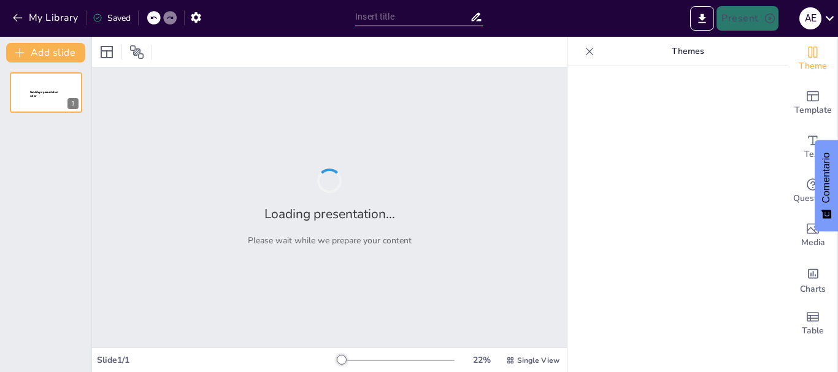
type input "Imported 1. UNIDAD TEMATICA 1. GENERALIDADES, FUNCIONES Y ETAPAS DE LA ADMINIST…"
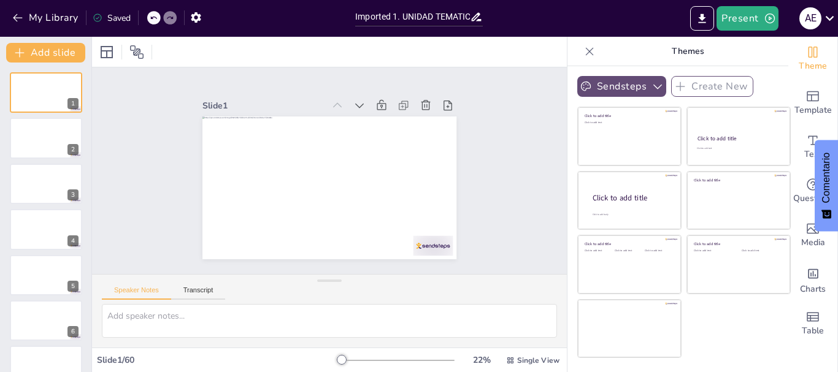
click at [651, 80] on icon "button" at bounding box center [657, 86] width 12 height 12
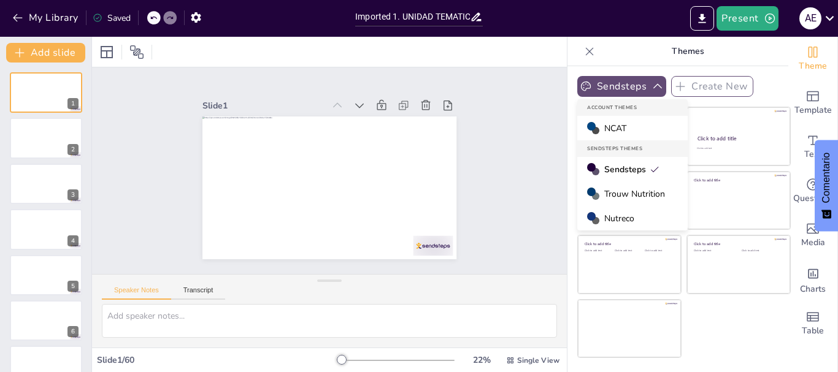
click at [605, 128] on span "NCAT" at bounding box center [615, 129] width 22 height 12
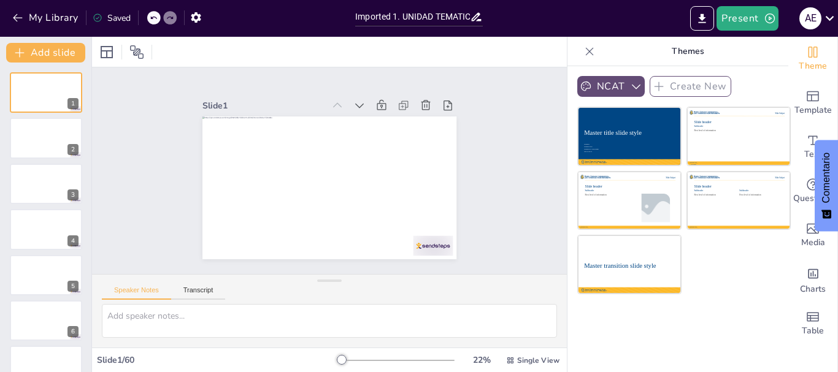
click at [630, 83] on icon "button" at bounding box center [636, 86] width 12 height 12
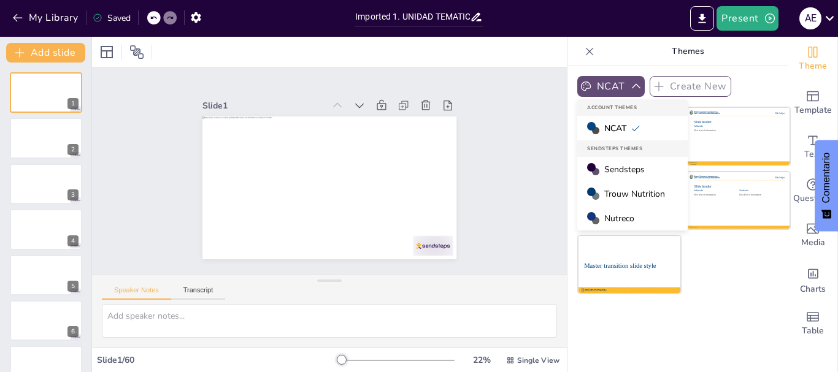
click at [610, 191] on span "Trouw Nutrition" at bounding box center [634, 194] width 61 height 12
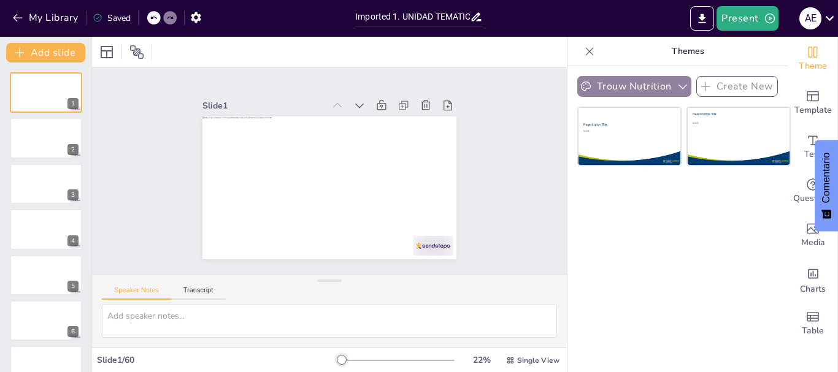
click at [676, 90] on icon "button" at bounding box center [682, 86] width 12 height 12
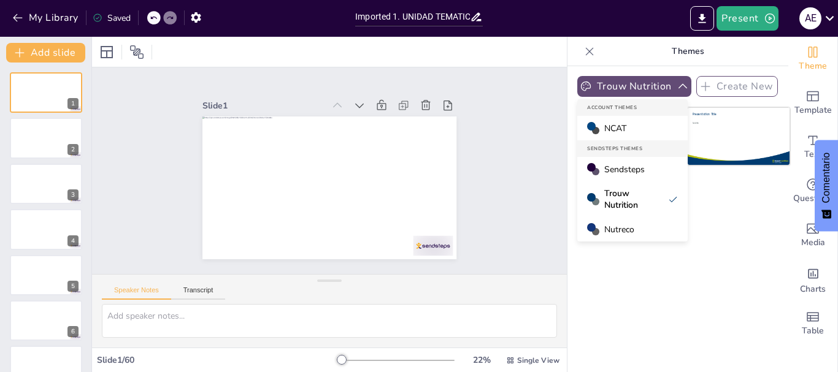
click at [616, 226] on span "Nutreco" at bounding box center [619, 230] width 30 height 12
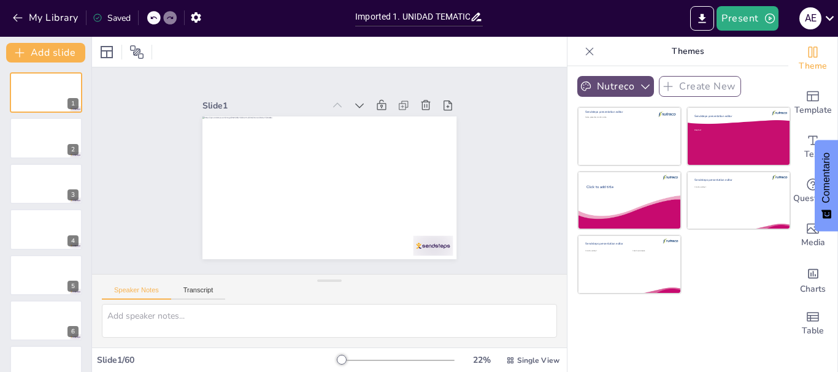
click at [639, 81] on icon "button" at bounding box center [645, 86] width 12 height 12
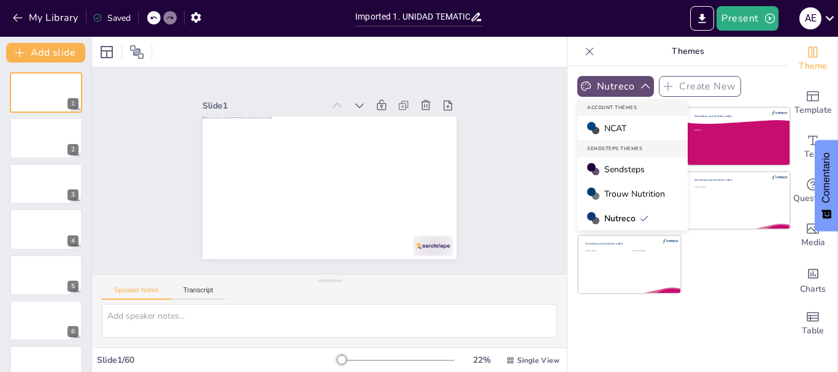
click at [604, 173] on span "Sendsteps" at bounding box center [624, 170] width 40 height 12
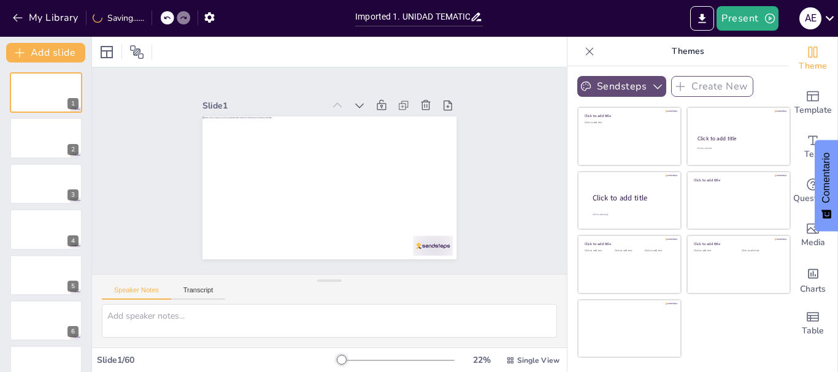
click at [651, 85] on icon "button" at bounding box center [657, 86] width 12 height 12
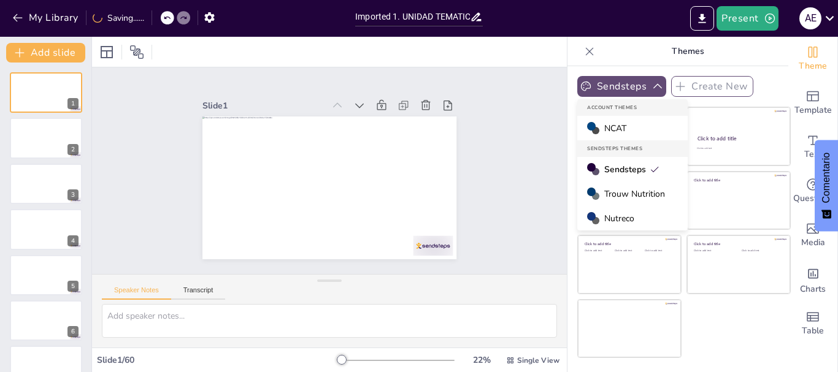
click at [629, 127] on div "NCAT" at bounding box center [632, 128] width 110 height 25
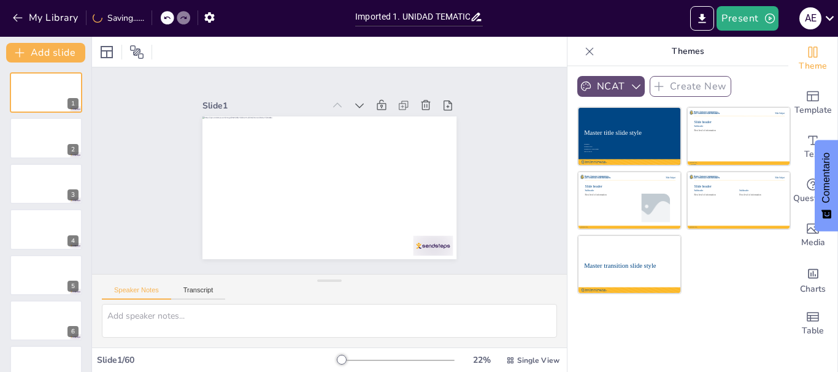
click at [631, 82] on icon "button" at bounding box center [636, 86] width 12 height 12
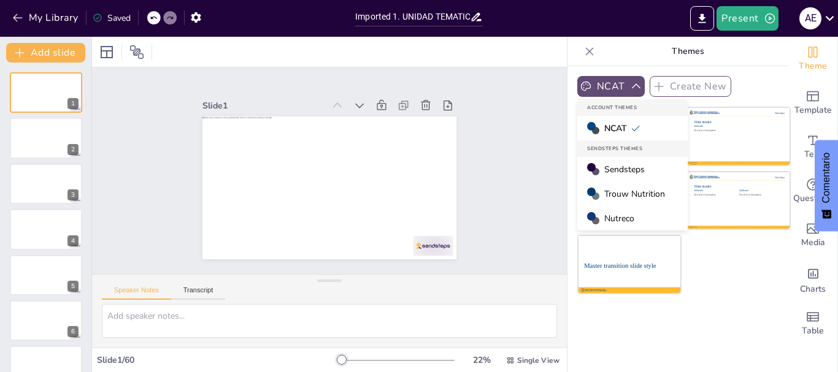
click at [617, 194] on span "Trouw Nutrition" at bounding box center [634, 194] width 61 height 12
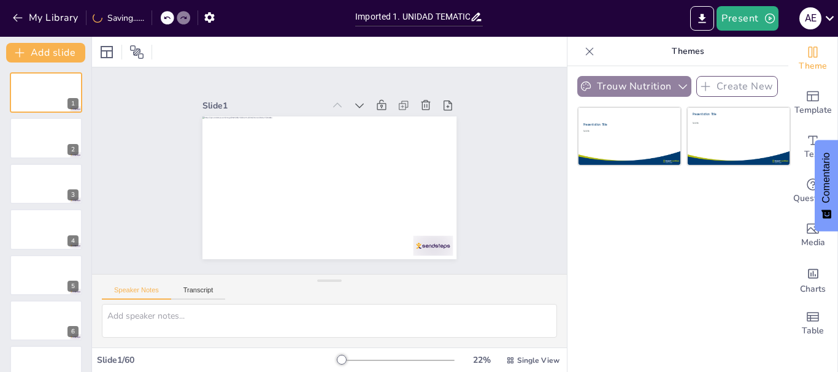
click at [676, 86] on icon "button" at bounding box center [682, 86] width 12 height 12
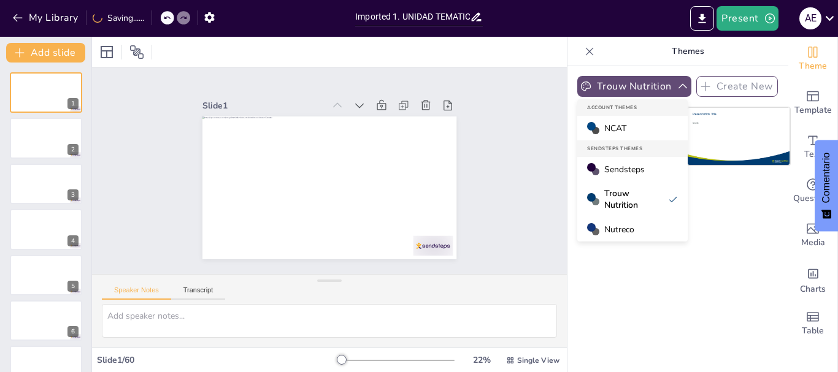
click at [611, 224] on span "Nutreco" at bounding box center [619, 230] width 30 height 12
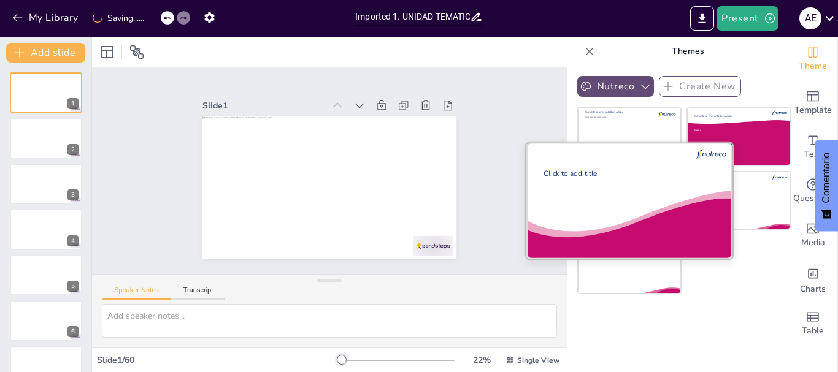
click at [651, 198] on div "Click to add title" at bounding box center [626, 204] width 166 height 71
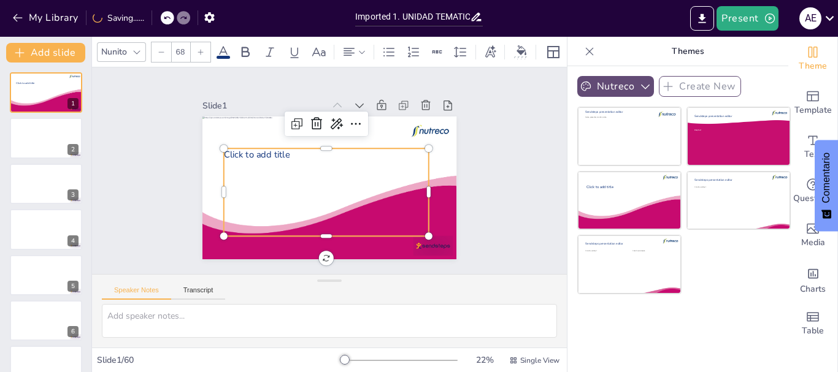
click at [369, 149] on span "Click to add title" at bounding box center [400, 148] width 63 height 44
click at [366, 149] on span "Click to add title" at bounding box center [394, 133] width 57 height 53
click at [234, 149] on span "Click to add title" at bounding box center [258, 147] width 67 height 19
click at [234, 149] on span "Click to add title" at bounding box center [257, 154] width 66 height 12
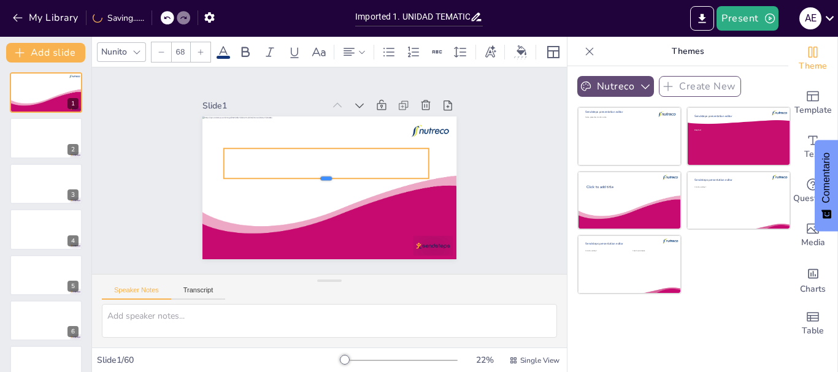
drag, startPoint x: 315, startPoint y: 156, endPoint x: 313, endPoint y: 174, distance: 18.0
click at [313, 179] on div at bounding box center [326, 184] width 205 height 10
click at [289, 157] on div at bounding box center [335, 165] width 92 height 204
click at [275, 159] on div at bounding box center [333, 177] width 207 height 52
click at [301, 159] on div at bounding box center [337, 169] width 72 height 207
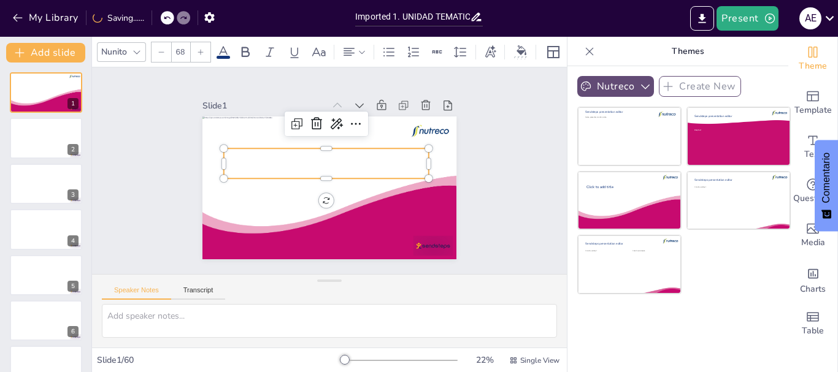
click at [307, 159] on div at bounding box center [322, 174] width 31 height 205
click at [281, 159] on div at bounding box center [331, 178] width 207 height 72
click at [281, 159] on div at bounding box center [328, 163] width 204 height 92
click at [299, 159] on div at bounding box center [335, 166] width 72 height 207
click at [281, 159] on div at bounding box center [330, 163] width 183 height 145
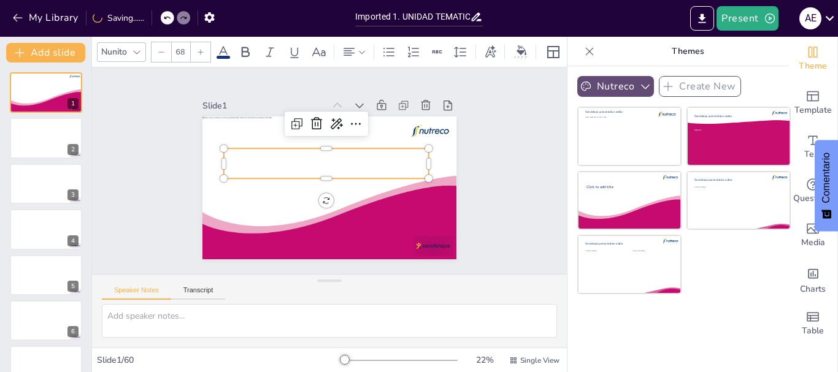
click at [291, 161] on div at bounding box center [337, 170] width 92 height 204
click at [285, 163] on div at bounding box center [330, 163] width 193 height 129
click at [285, 163] on div at bounding box center [324, 176] width 92 height 204
click at [286, 163] on div at bounding box center [330, 163] width 193 height 129
click at [321, 162] on div at bounding box center [336, 167] width 31 height 205
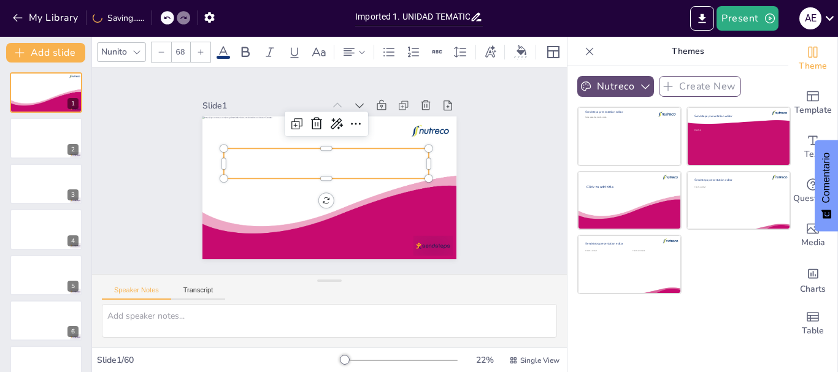
click at [289, 162] on div at bounding box center [333, 164] width 129 height 193
click at [289, 162] on div at bounding box center [325, 177] width 145 height 183
click at [299, 162] on div at bounding box center [335, 166] width 72 height 207
click at [289, 162] on div at bounding box center [322, 172] width 72 height 207
click at [296, 159] on div at bounding box center [326, 163] width 205 height 31
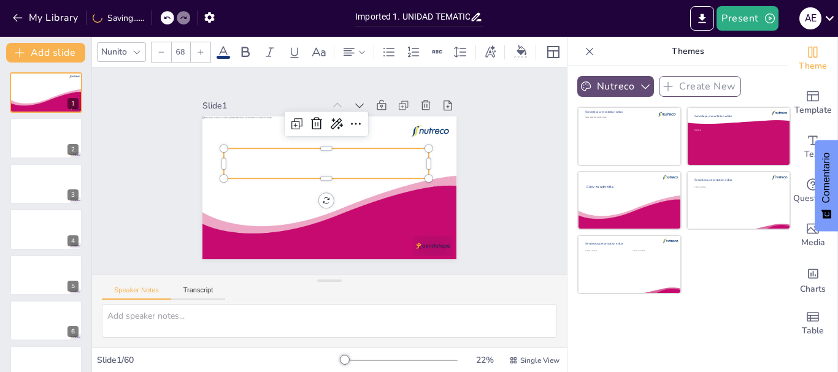
click at [310, 159] on div at bounding box center [336, 166] width 52 height 207
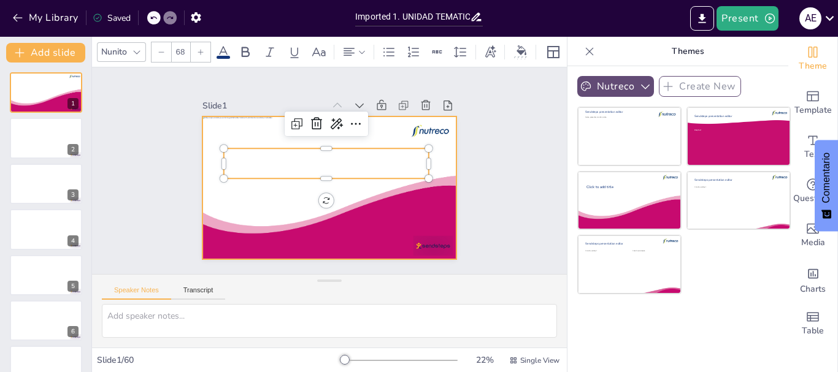
click at [402, 227] on div at bounding box center [329, 188] width 254 height 143
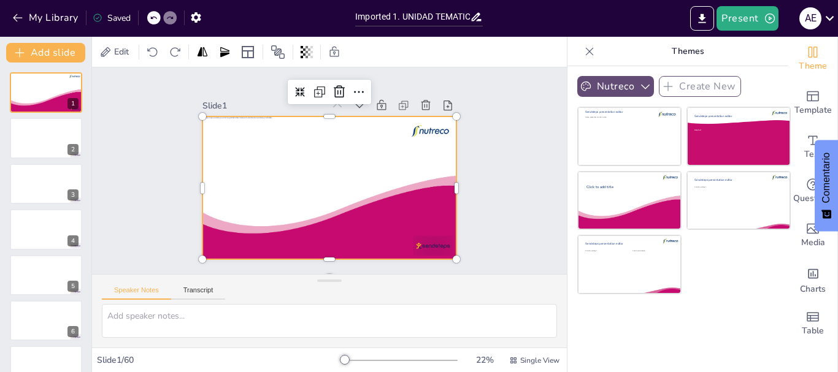
click at [385, 226] on div at bounding box center [314, 164] width 234 height 290
click at [378, 227] on div at bounding box center [346, 175] width 193 height 278
click at [378, 228] on div at bounding box center [314, 179] width 251 height 291
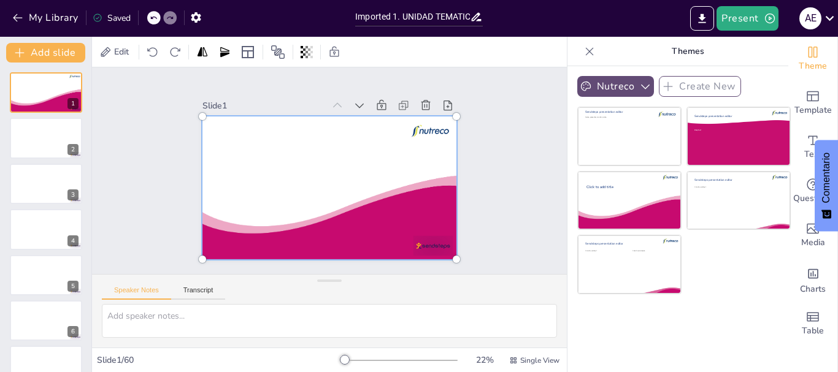
click at [378, 228] on div at bounding box center [338, 155] width 312 height 271
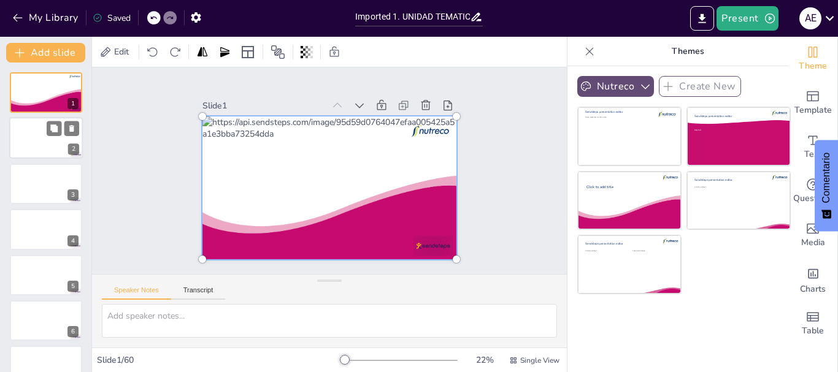
click at [48, 148] on div at bounding box center [46, 139] width 74 height 42
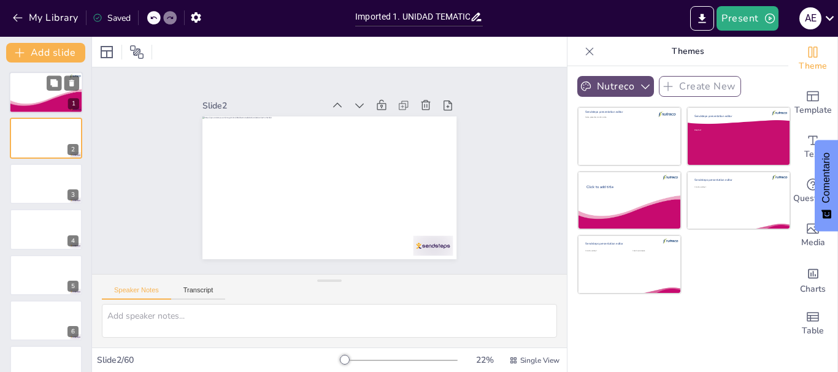
click at [44, 93] on div at bounding box center [46, 93] width 74 height 42
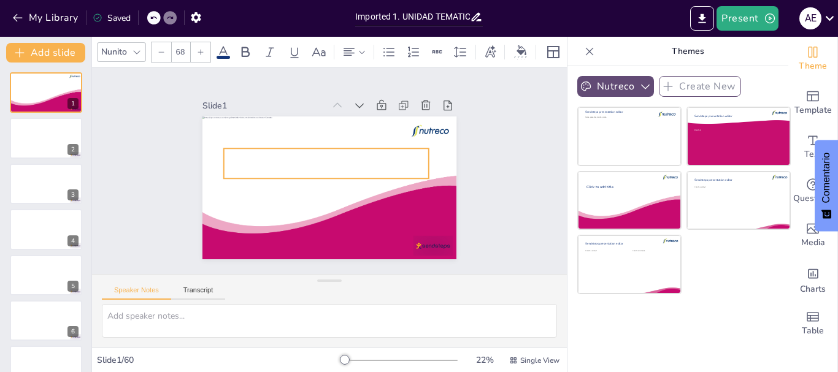
click at [317, 165] on div at bounding box center [323, 166] width 193 height 129
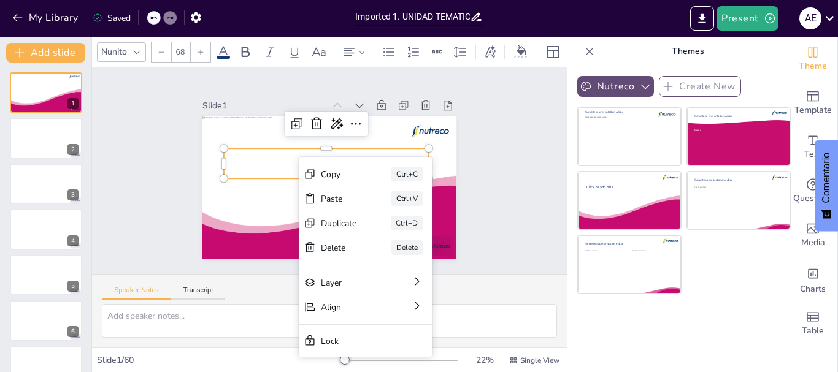
click at [261, 159] on div at bounding box center [329, 178] width 199 height 111
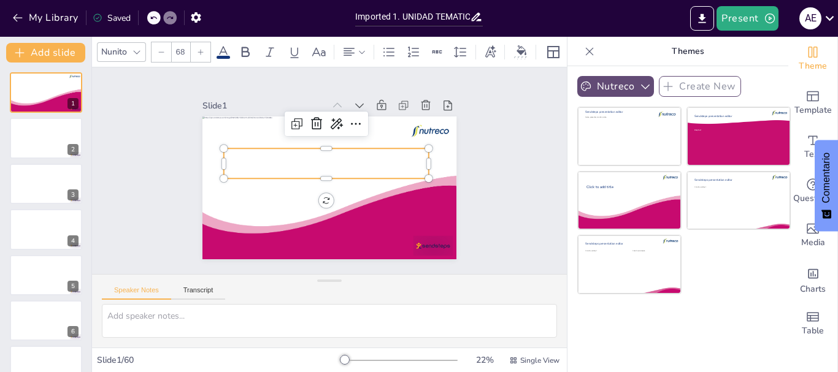
drag, startPoint x: 232, startPoint y: 161, endPoint x: 247, endPoint y: 161, distance: 14.7
click at [301, 161] on div at bounding box center [337, 169] width 72 height 207
click at [247, 163] on div at bounding box center [329, 178] width 205 height 30
click at [320, 156] on p at bounding box center [313, 171] width 13 height 205
click at [329, 155] on p at bounding box center [343, 164] width 95 height 192
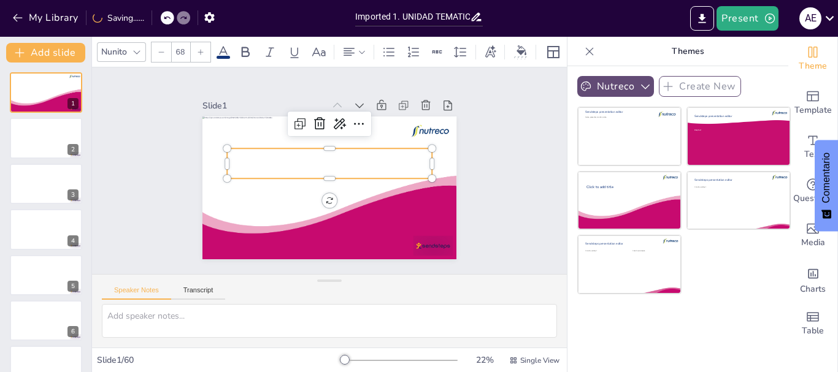
click at [329, 155] on p at bounding box center [319, 159] width 161 height 147
click at [329, 155] on p at bounding box center [345, 174] width 55 height 203
click at [281, 157] on div at bounding box center [329, 163] width 205 height 30
click at [36, 144] on div at bounding box center [46, 139] width 74 height 42
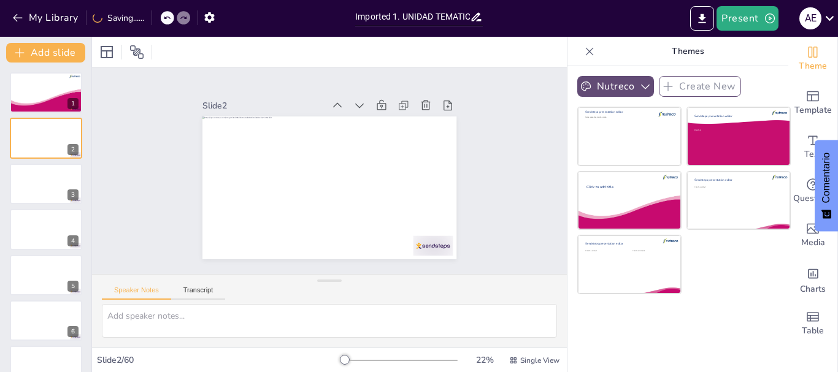
click at [5, 68] on div "1 2 3 4 5 6 7 8 9 10 11 12 13 14 15 16 17 18 19 20 21 22 23 24 25 26 27 28 29 3…" at bounding box center [45, 218] width 91 height 310
drag, startPoint x: 1, startPoint y: 74, endPoint x: 4, endPoint y: 113, distance: 39.4
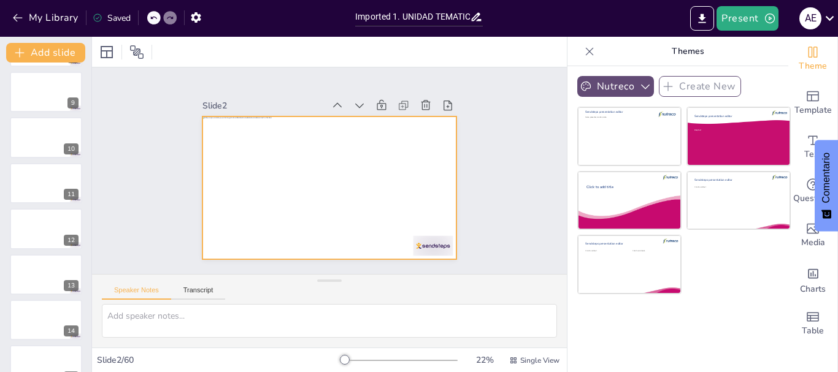
scroll to position [736, 0]
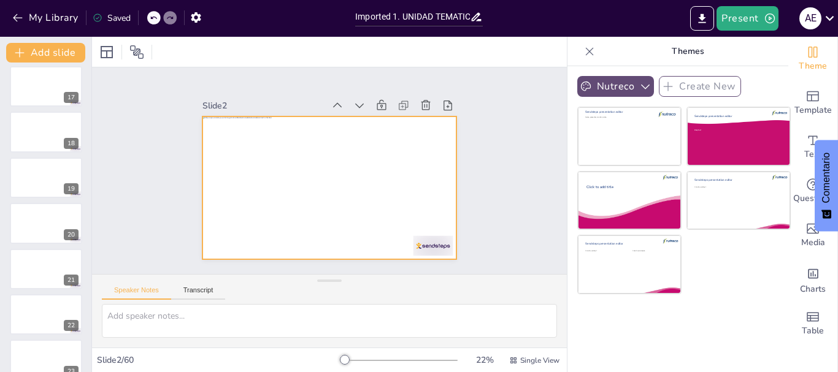
drag, startPoint x: 0, startPoint y: 94, endPoint x: 197, endPoint y: 113, distance: 198.3
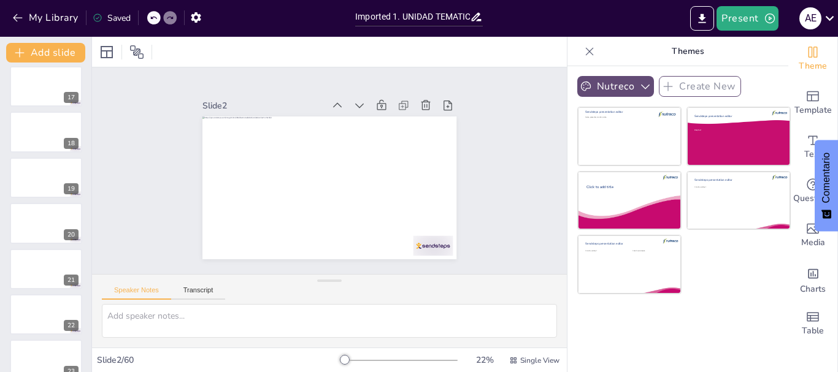
scroll to position [1594, 0]
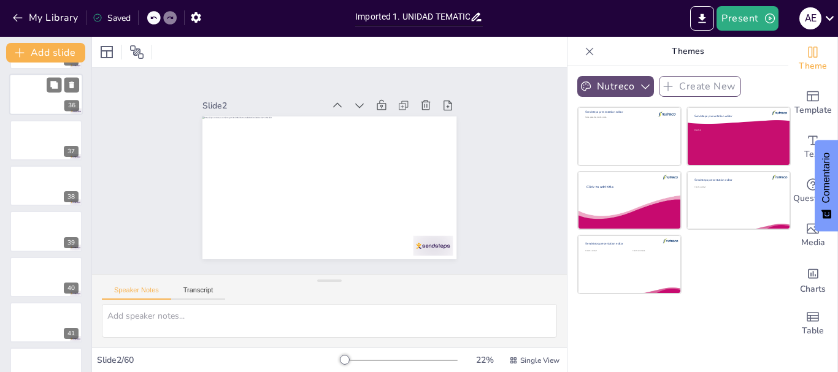
click at [42, 101] on div at bounding box center [46, 95] width 74 height 42
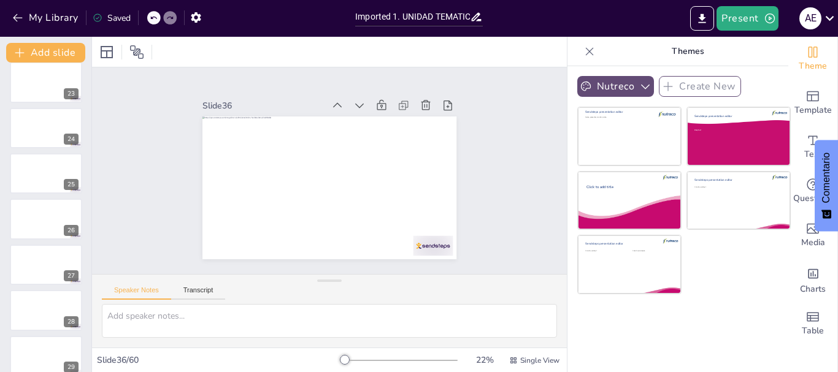
scroll to position [797, 0]
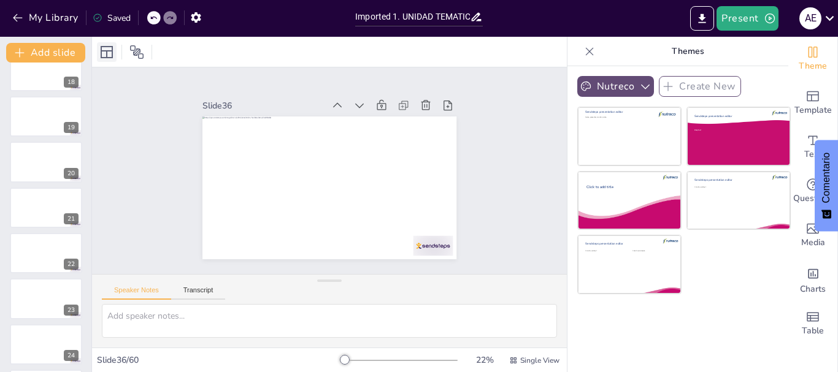
click at [102, 58] on icon at bounding box center [106, 52] width 15 height 15
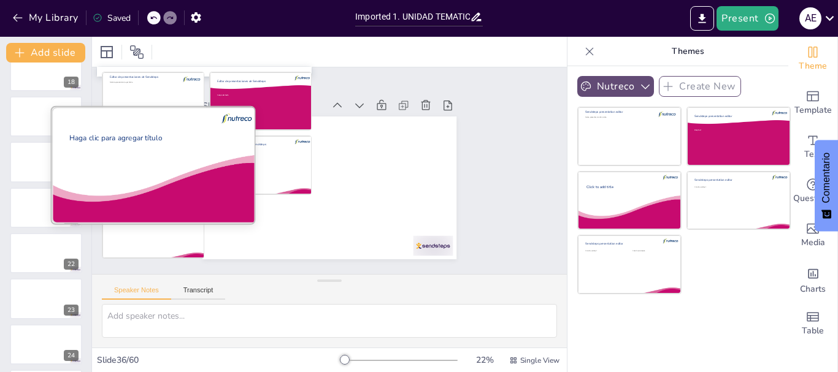
click at [158, 166] on div "Haga clic para agregar título" at bounding box center [152, 168] width 166 height 71
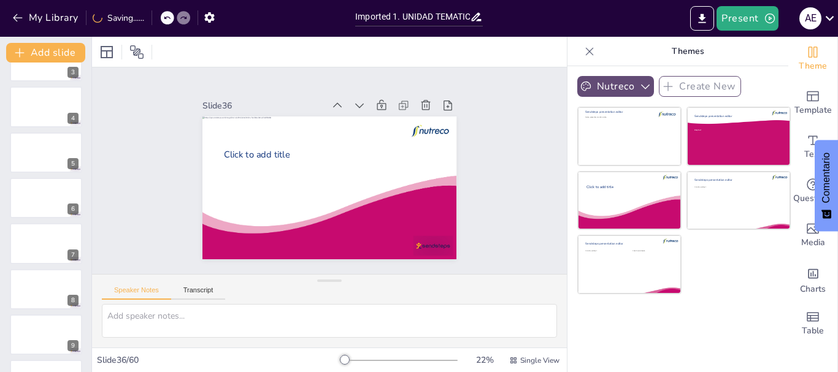
scroll to position [0, 0]
